Goal: Information Seeking & Learning: Learn about a topic

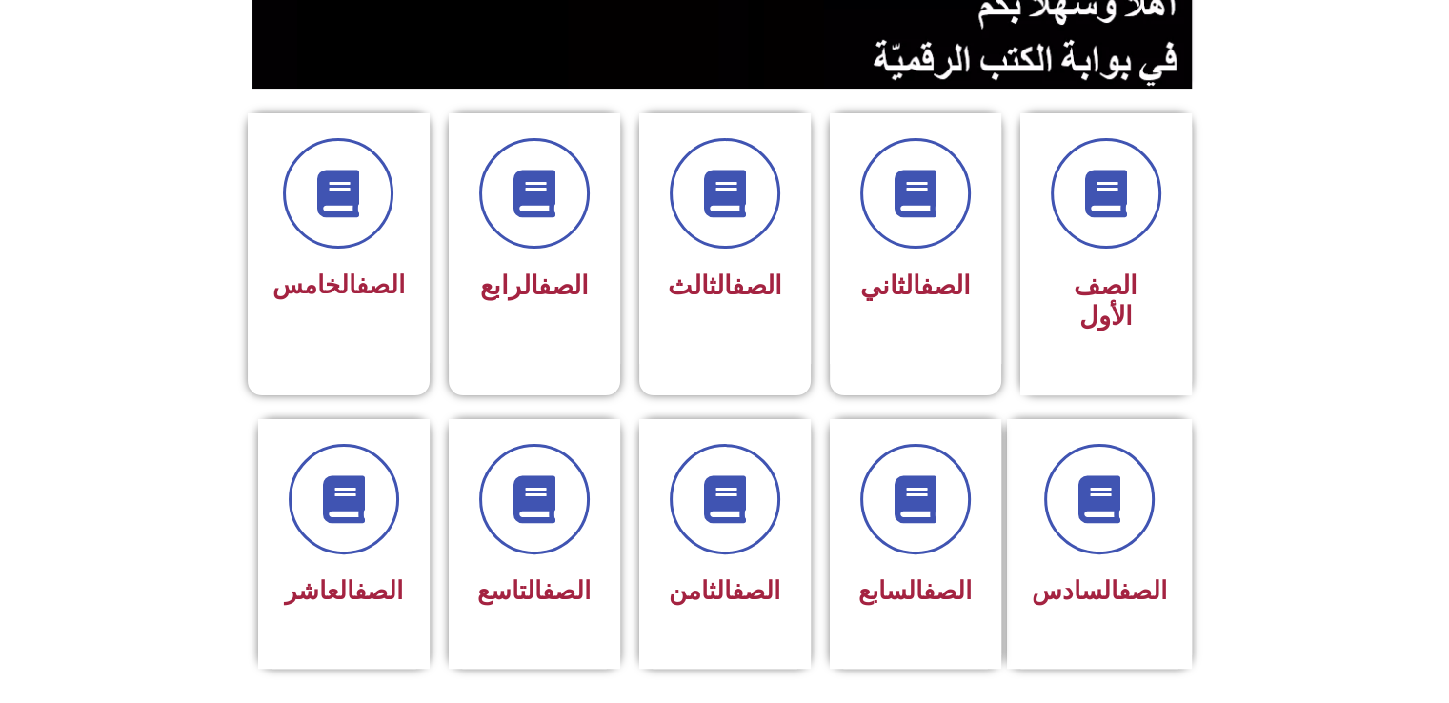
scroll to position [423, 0]
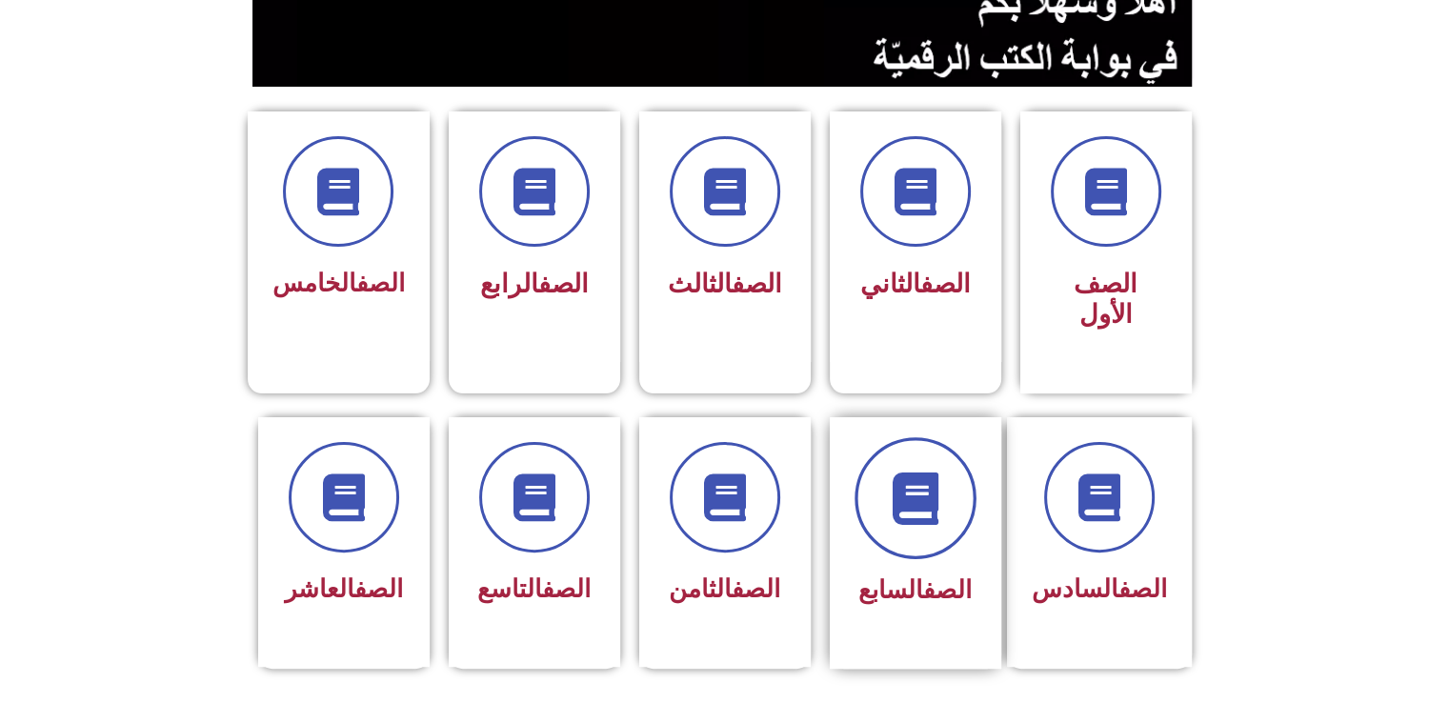
click at [868, 486] on span at bounding box center [915, 498] width 122 height 122
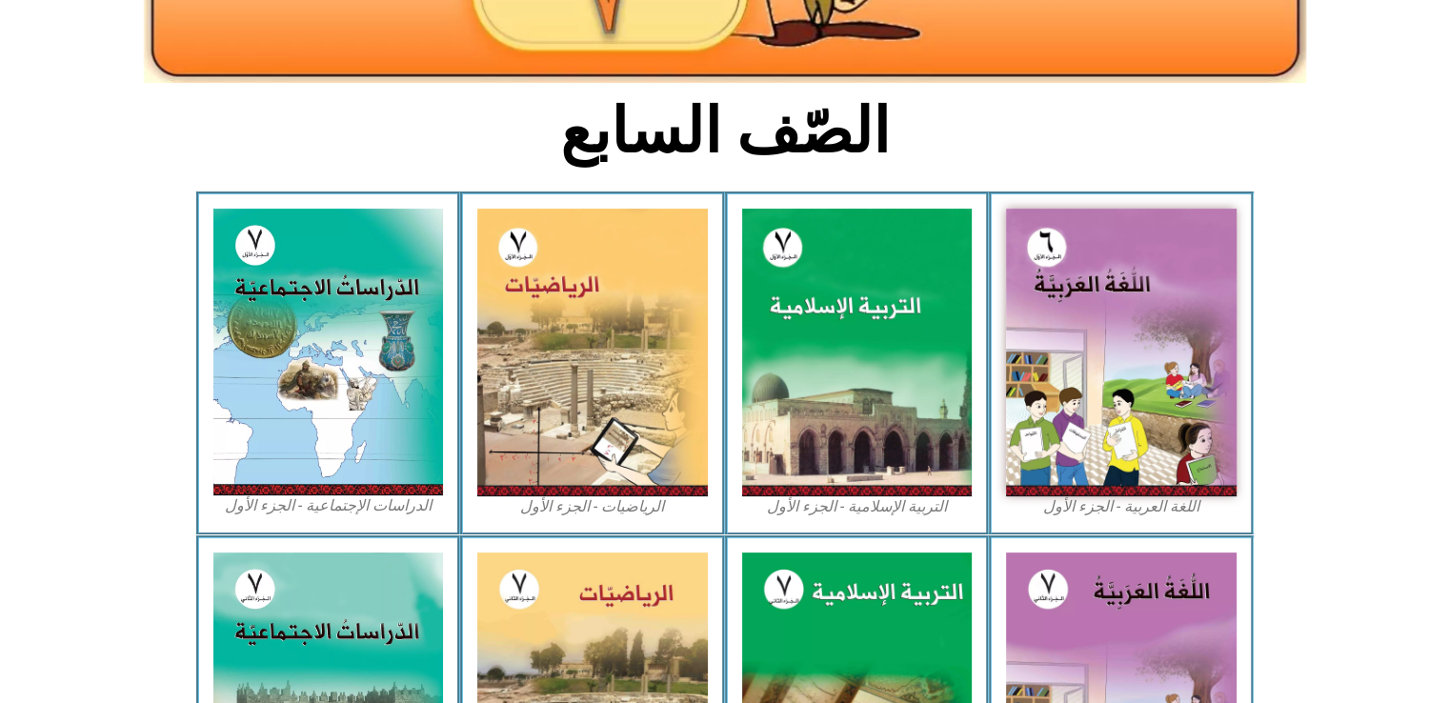
scroll to position [404, 0]
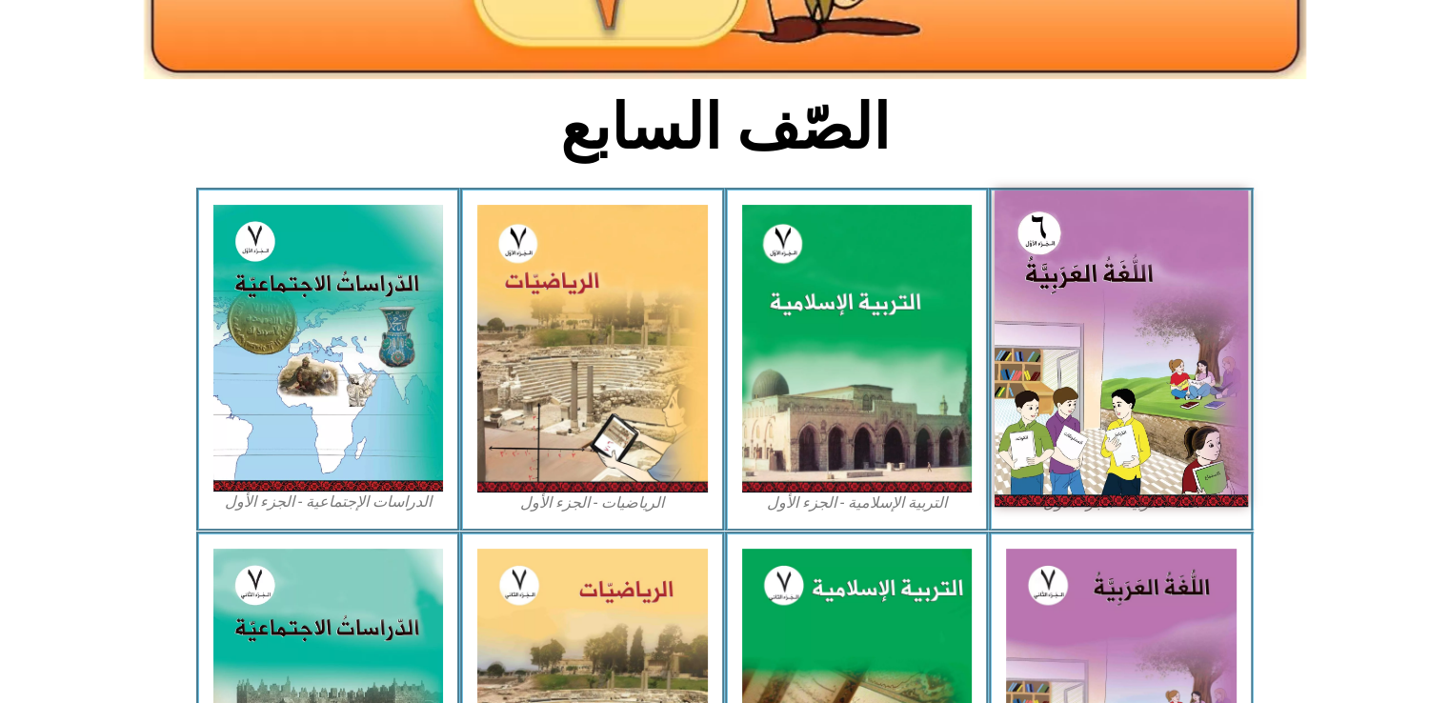
click at [1129, 280] on img at bounding box center [1120, 348] width 253 height 316
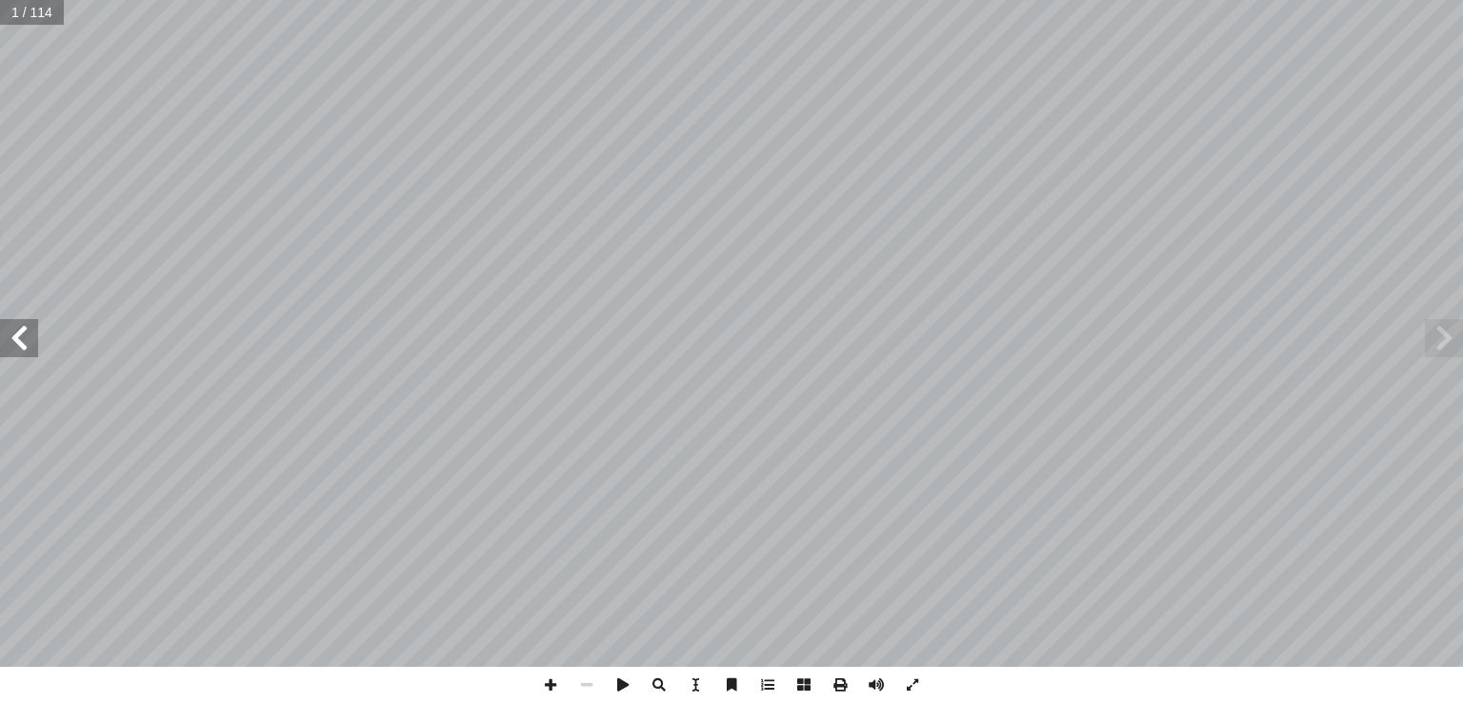
click at [7, 353] on div "ُ ة َّ ي ِ ب َ ر َ الع ُ ة َ غ ُّ الل ليف أ � ّ فريق الت ) ً � ق ِّ س َ ن ُ سف …" at bounding box center [731, 333] width 1463 height 667
click at [7, 353] on span at bounding box center [19, 338] width 38 height 38
